Goal: Transaction & Acquisition: Book appointment/travel/reservation

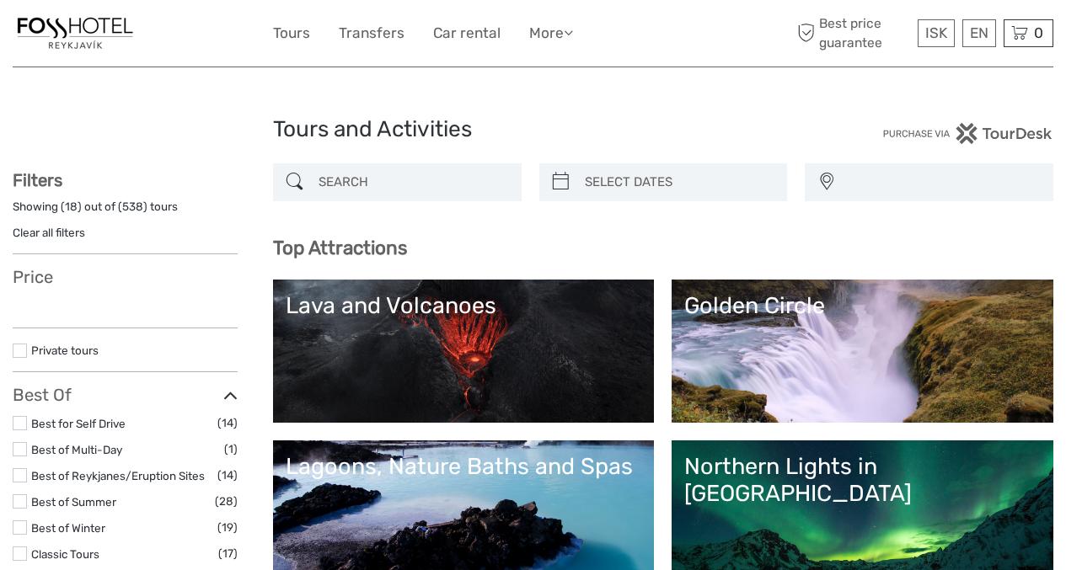
select select
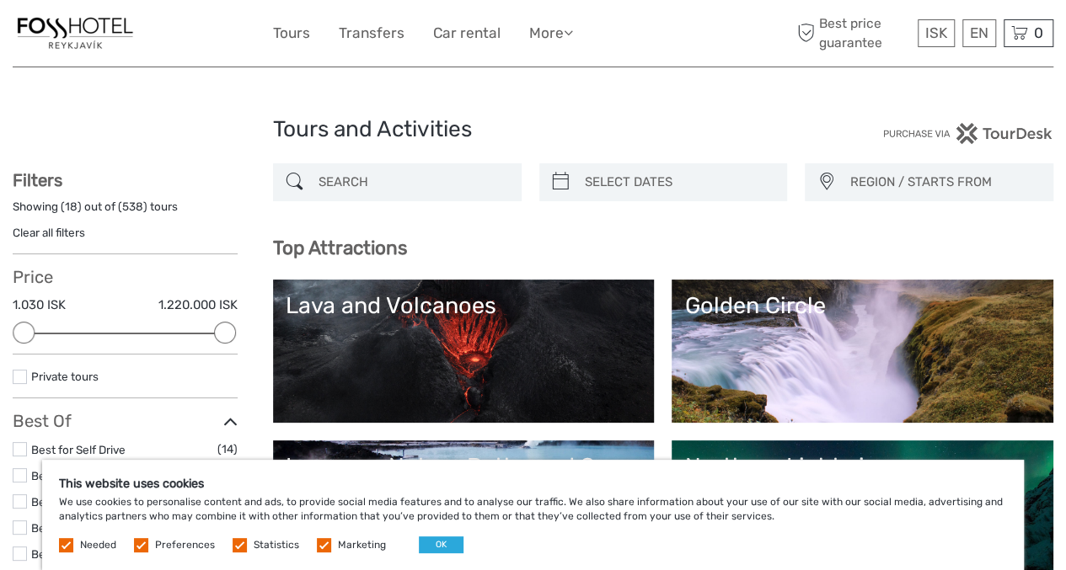
click at [142, 542] on label at bounding box center [141, 545] width 14 height 14
click at [0, 0] on input "checkbox" at bounding box center [0, 0] width 0 height 0
click at [233, 543] on label at bounding box center [240, 545] width 14 height 14
click at [0, 0] on input "checkbox" at bounding box center [0, 0] width 0 height 0
click at [317, 545] on label at bounding box center [324, 545] width 14 height 14
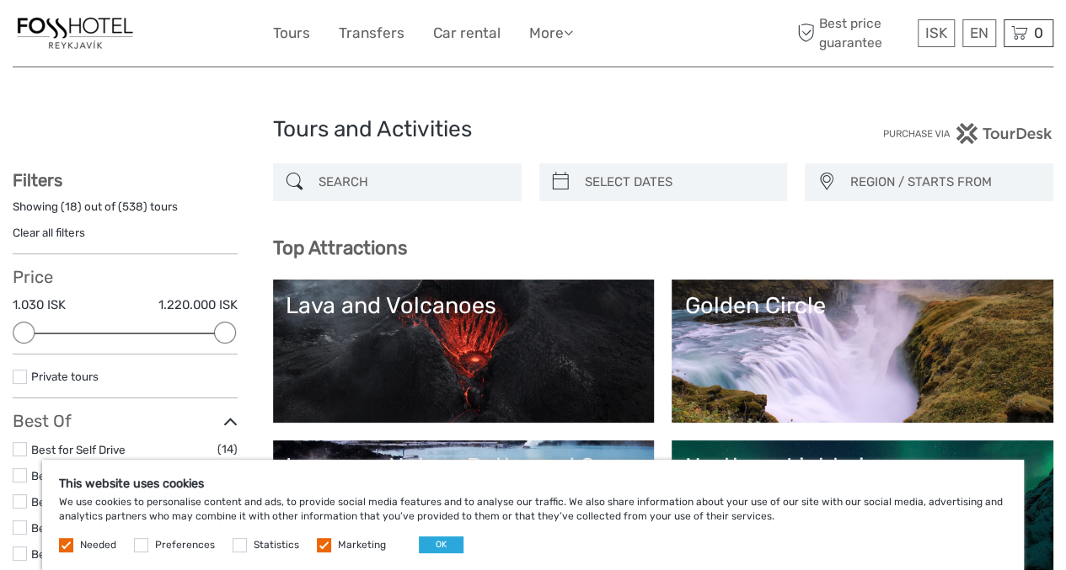
click at [0, 0] on input "checkbox" at bounding box center [0, 0] width 0 height 0
click at [431, 542] on button "OK" at bounding box center [441, 545] width 45 height 17
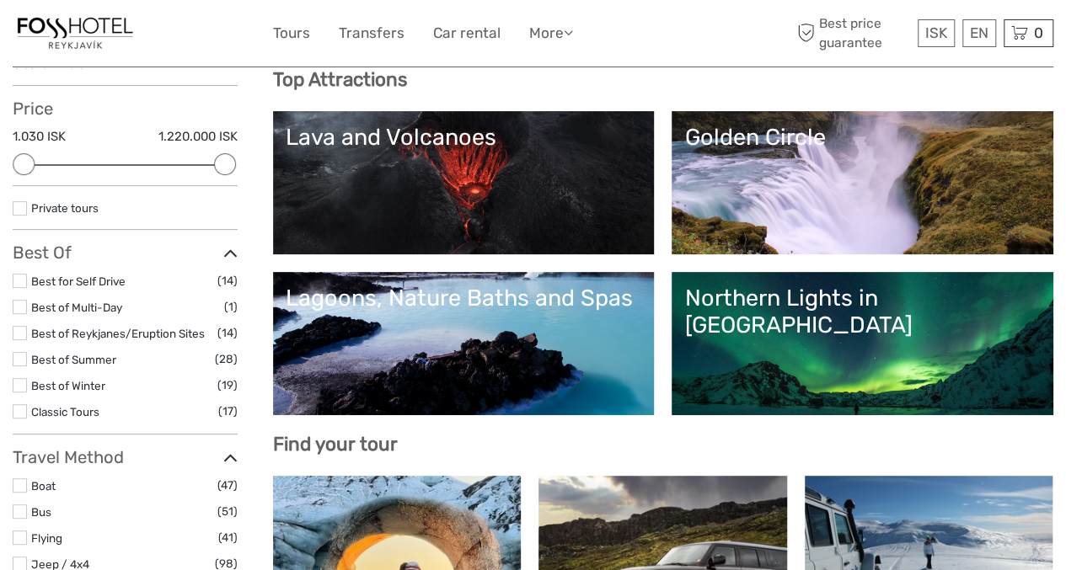
scroll to position [214, 0]
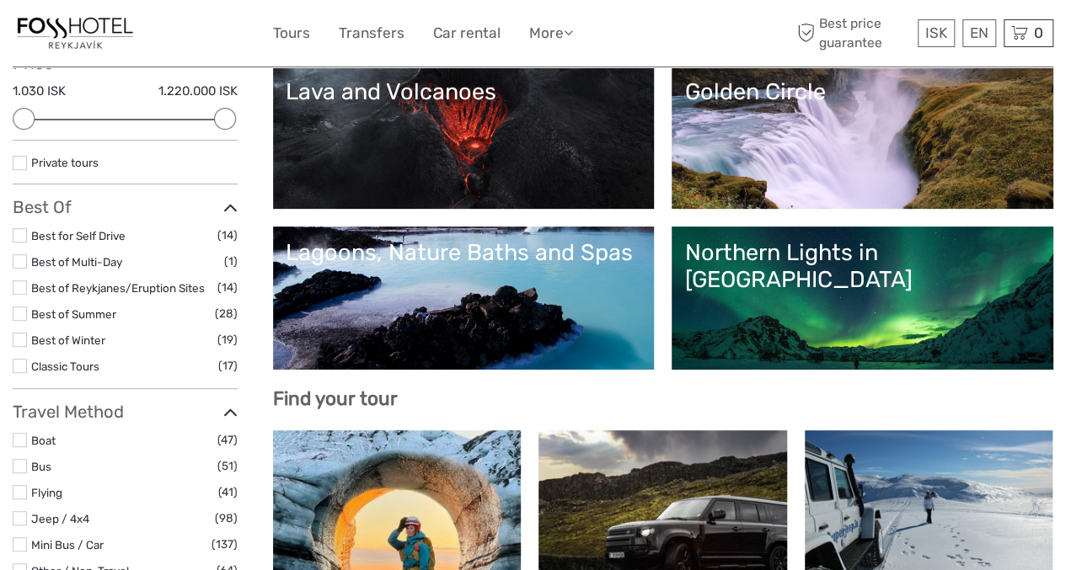
click at [684, 196] on link "Golden Circle" at bounding box center [862, 137] width 356 height 118
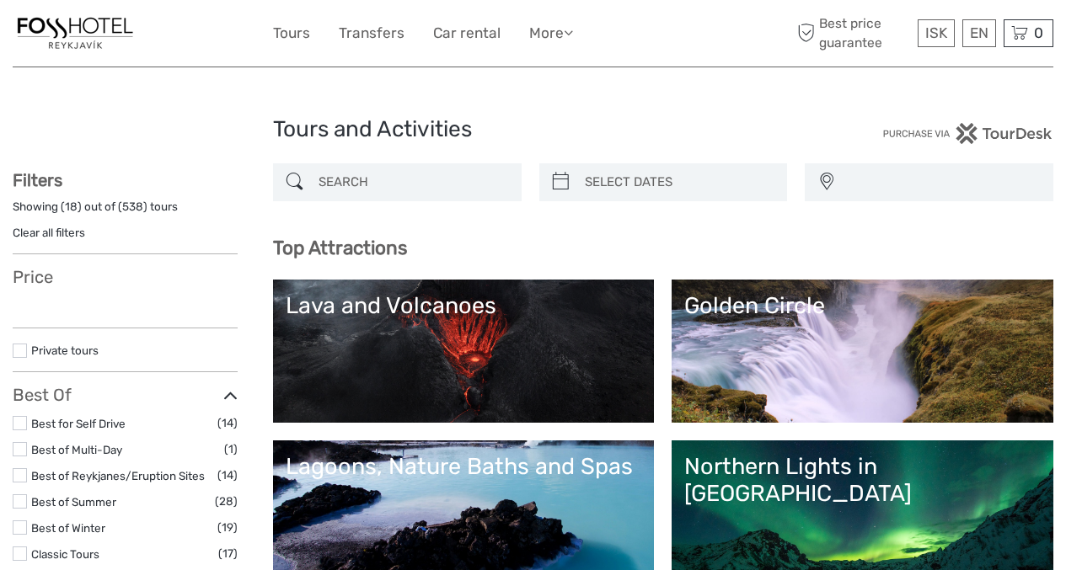
select select
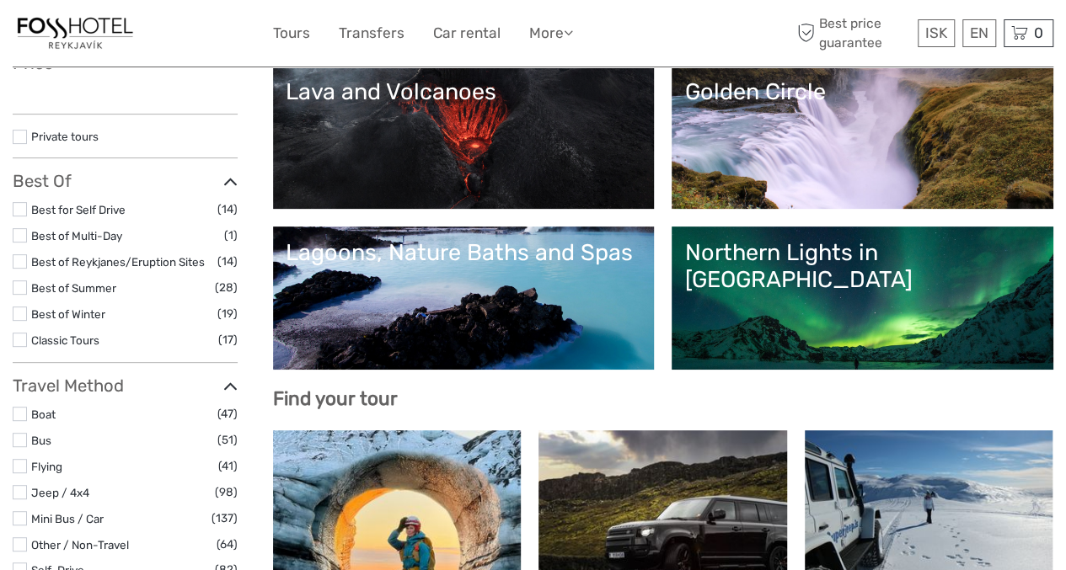
scroll to position [214, 0]
select select
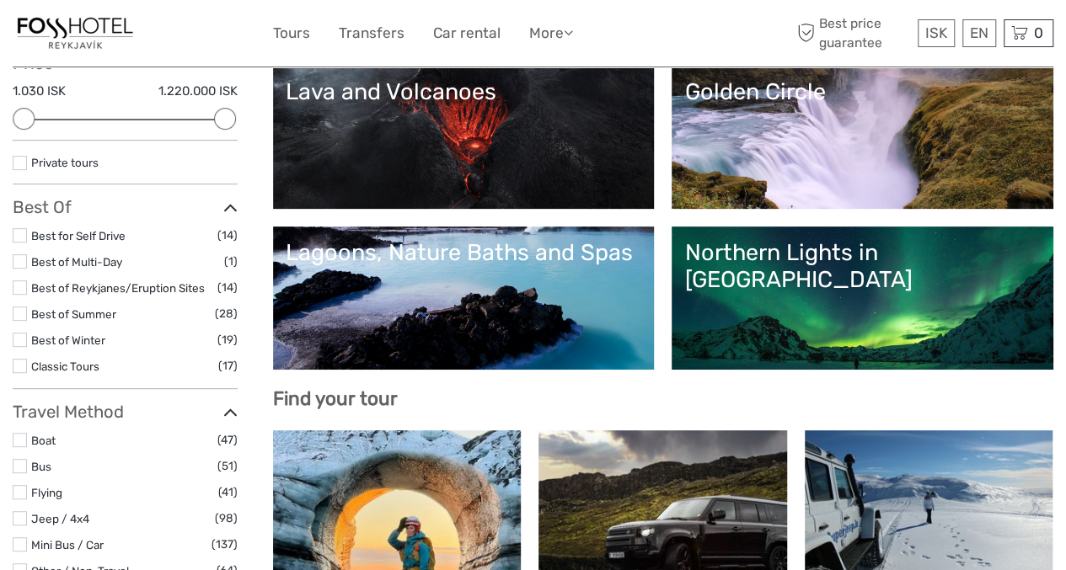
scroll to position [0, 0]
click at [869, 278] on div "Northern Lights in [GEOGRAPHIC_DATA]" at bounding box center [862, 266] width 356 height 55
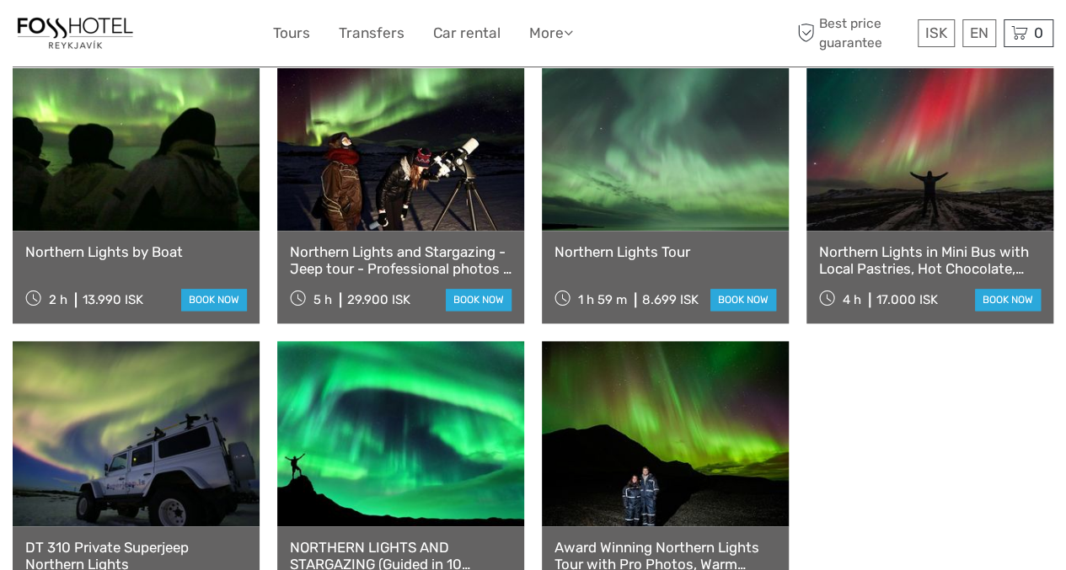
scroll to position [950, 0]
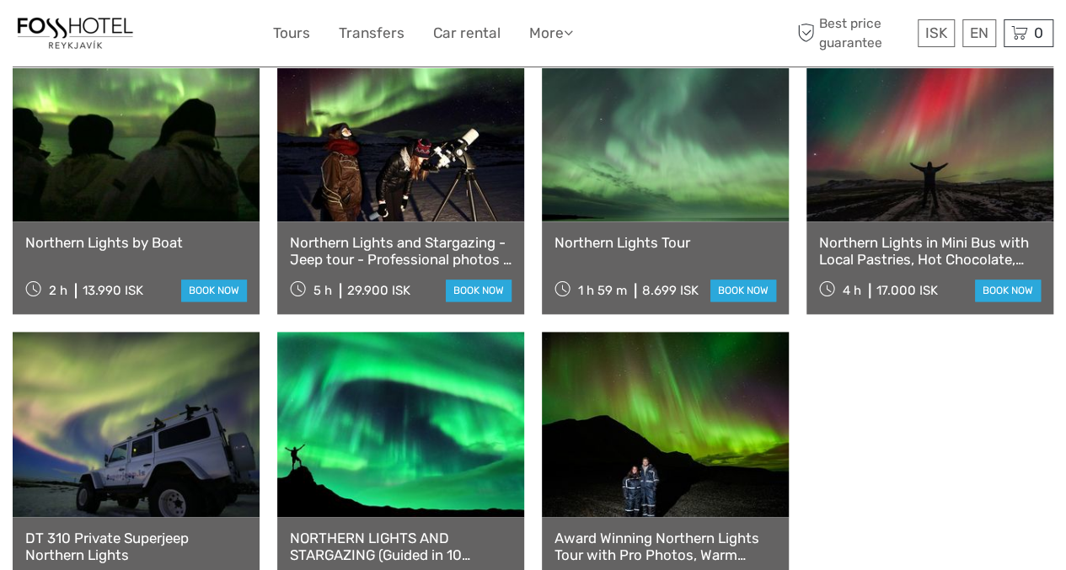
click at [681, 420] on link at bounding box center [665, 424] width 247 height 185
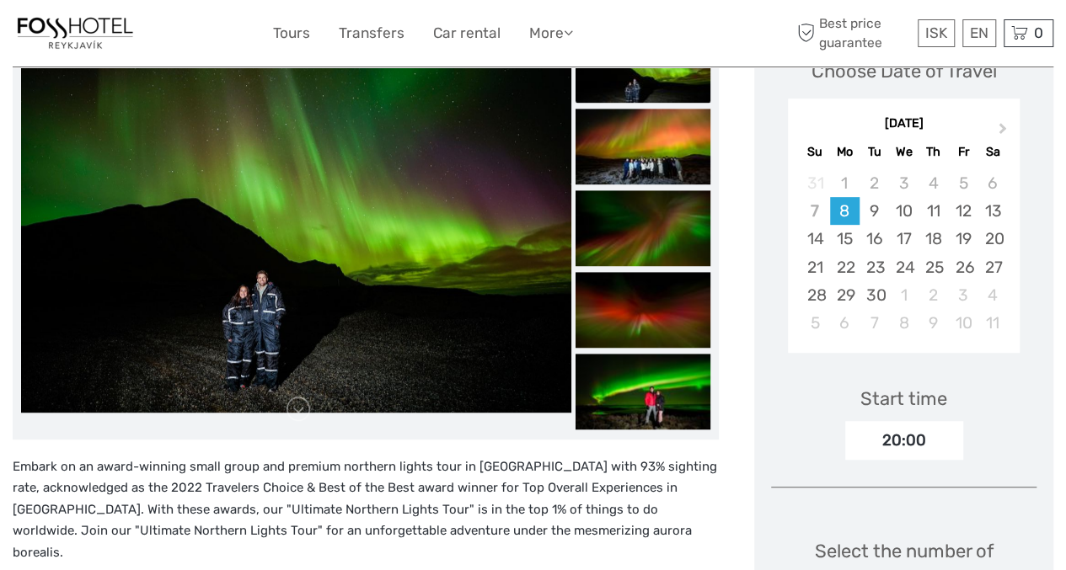
scroll to position [238, 0]
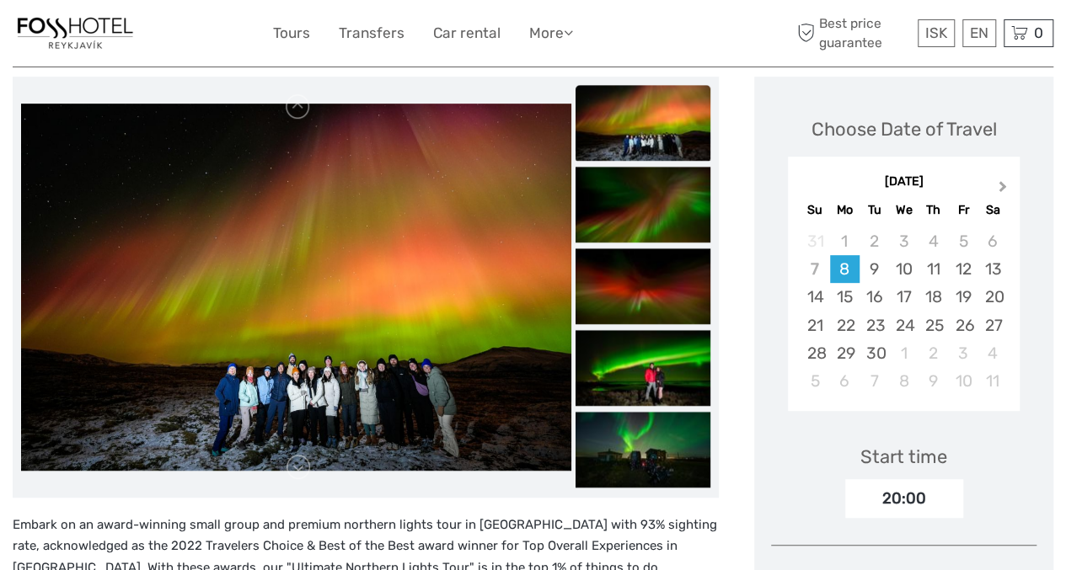
click at [1003, 185] on span "Next Month" at bounding box center [1003, 190] width 0 height 24
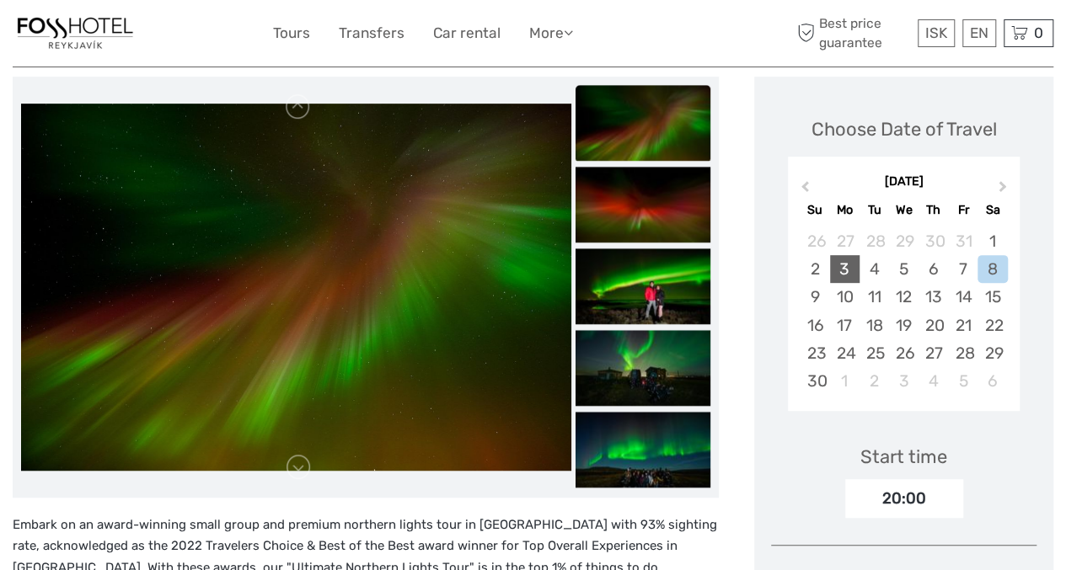
click at [840, 269] on div "3" at bounding box center [844, 269] width 29 height 28
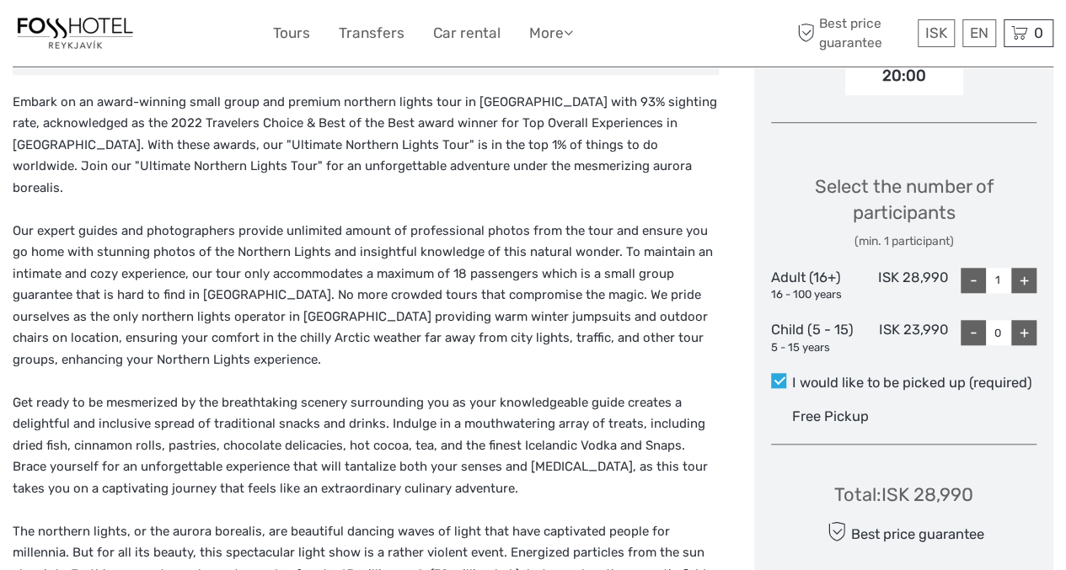
scroll to position [668, 0]
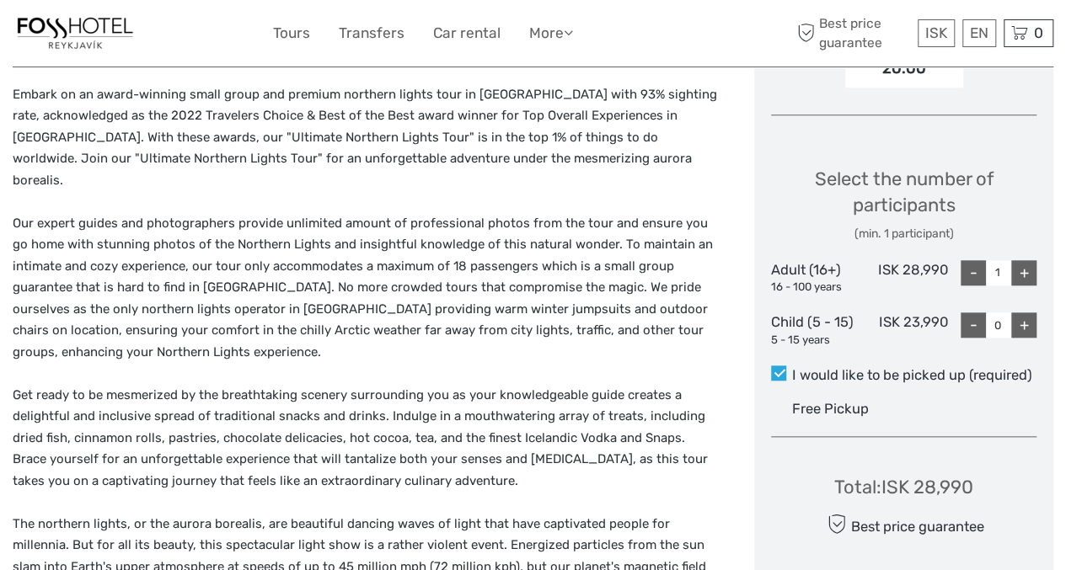
click at [1025, 269] on div "+" at bounding box center [1023, 272] width 25 height 25
type input "2"
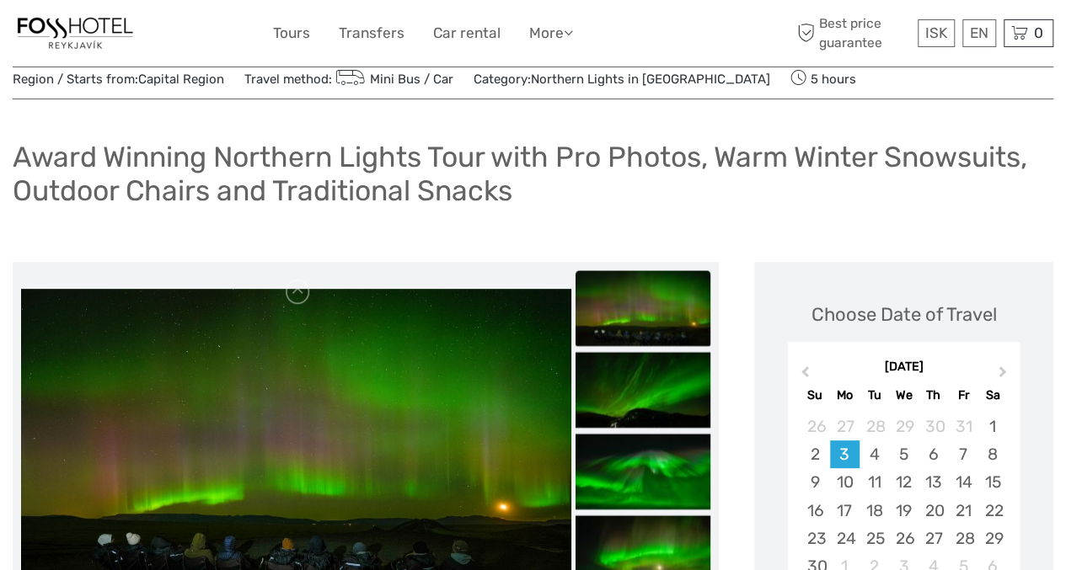
scroll to position [107, 0]
